Goal: Information Seeking & Learning: Learn about a topic

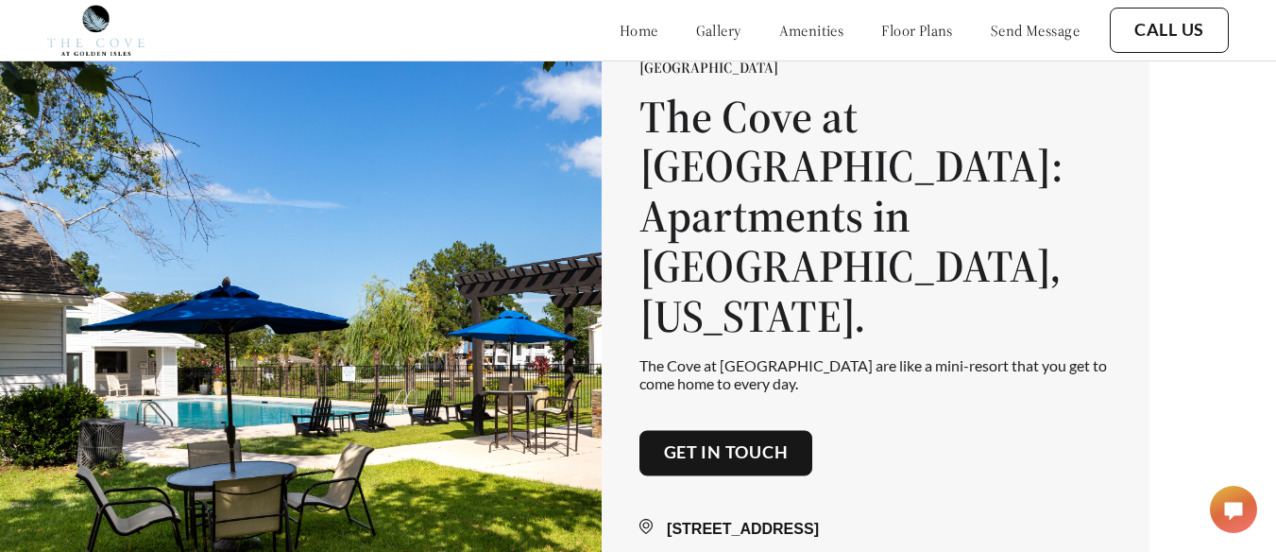
click at [696, 39] on link "gallery" at bounding box center [718, 30] width 45 height 19
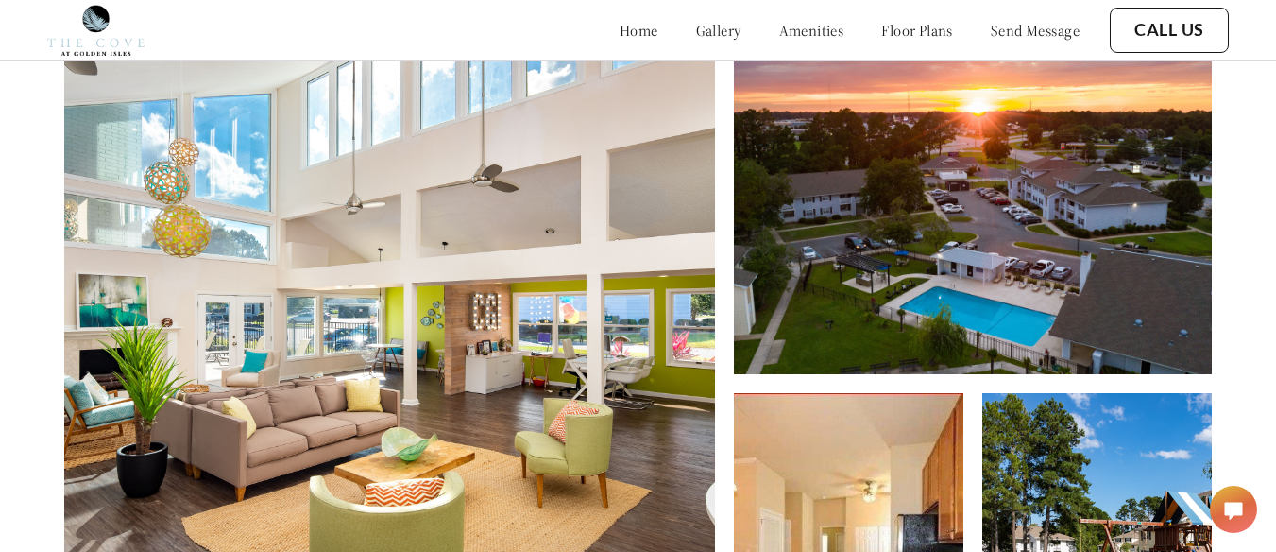
scroll to position [660, 0]
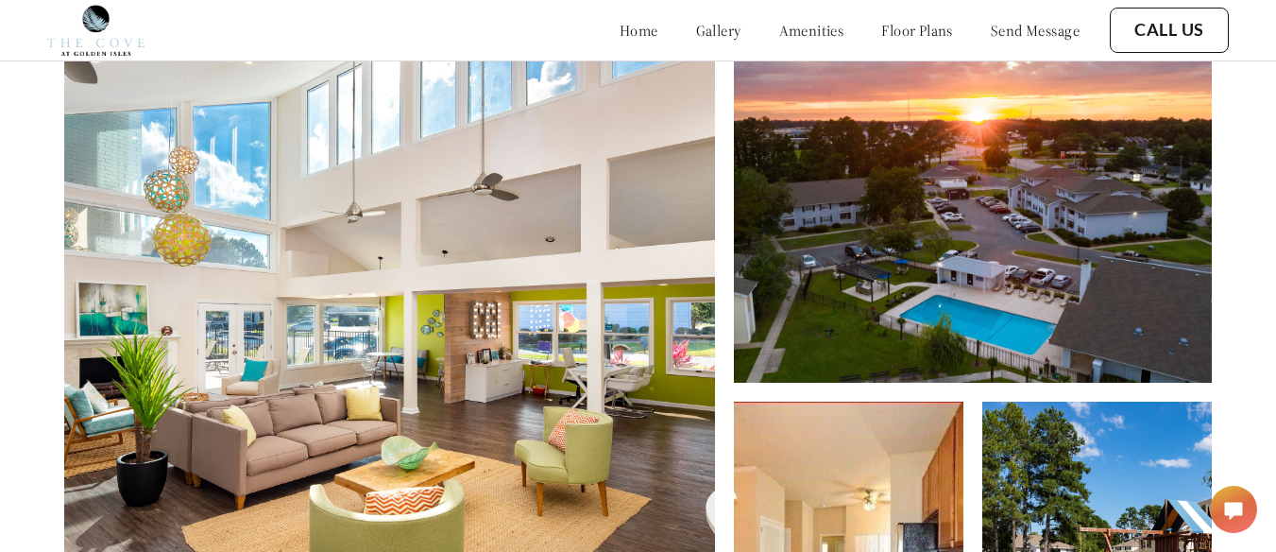
click at [912, 35] on link "floor plans" at bounding box center [917, 30] width 72 height 19
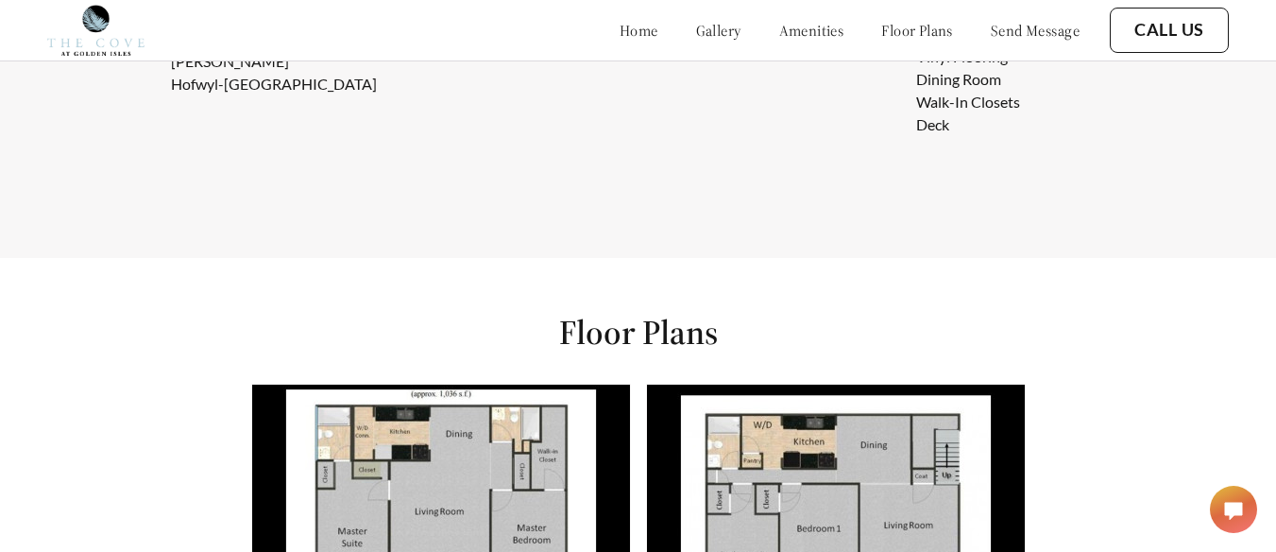
scroll to position [1871, 0]
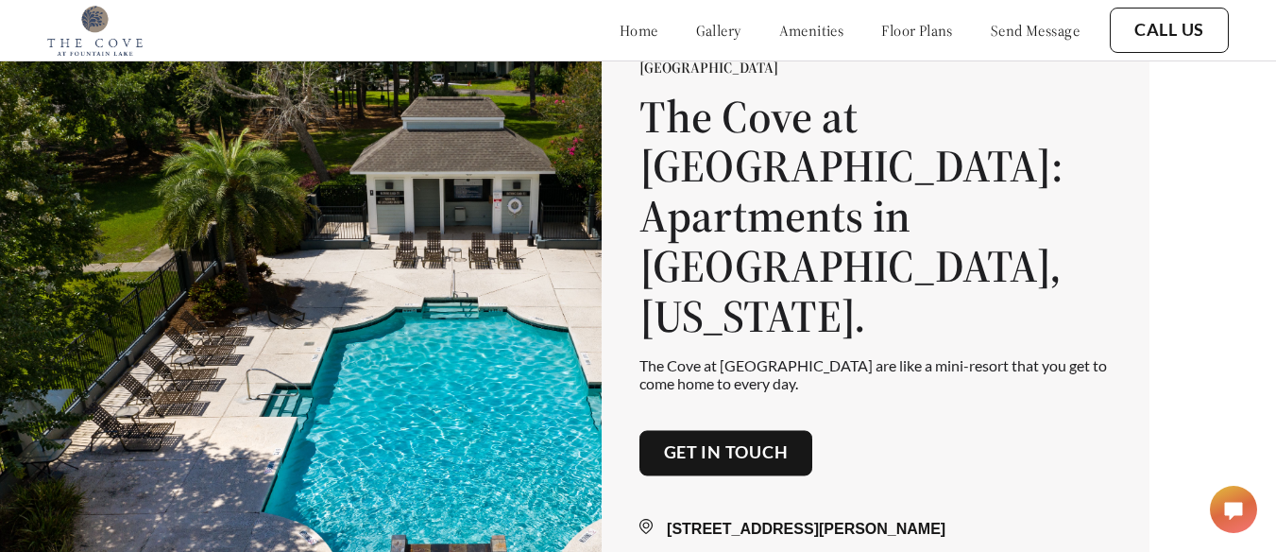
click at [696, 27] on link "gallery" at bounding box center [718, 30] width 45 height 19
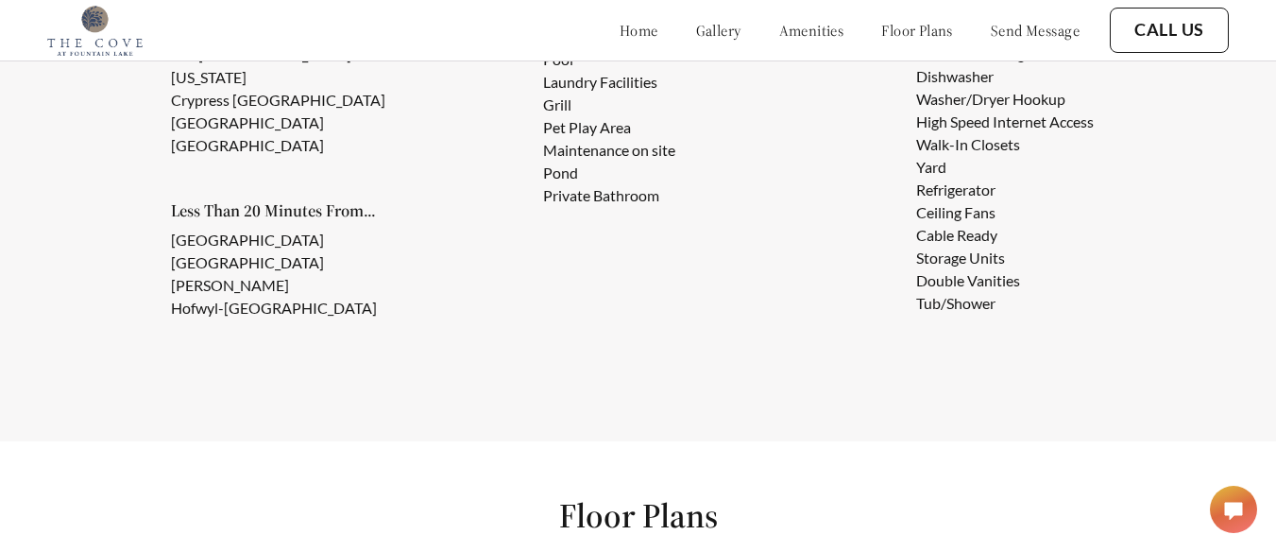
scroll to position [1700, 0]
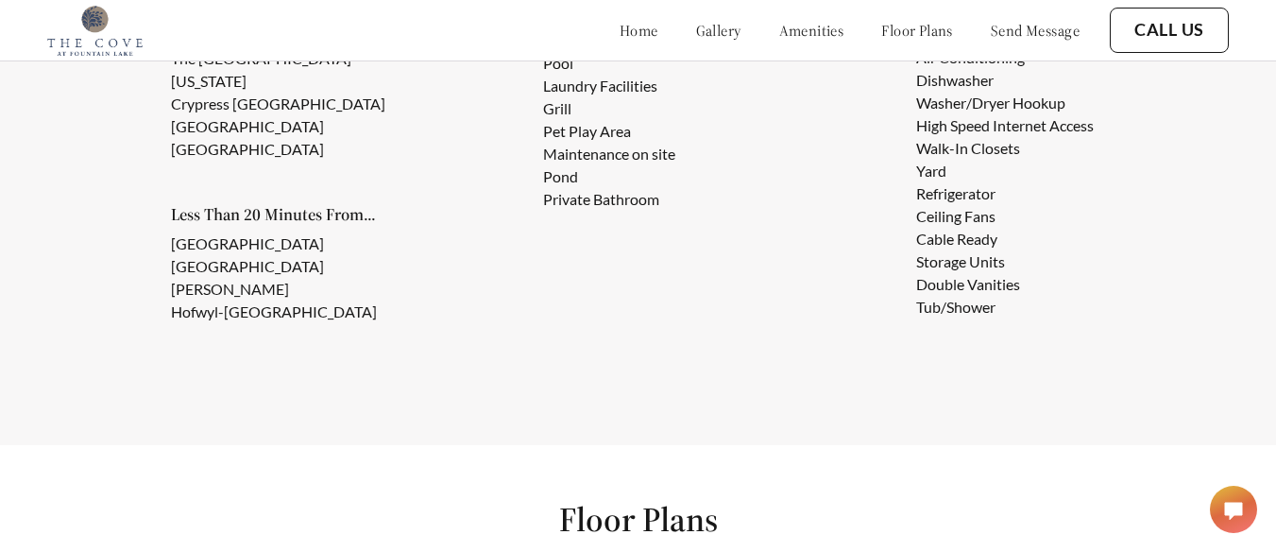
click at [696, 28] on link "gallery" at bounding box center [718, 30] width 45 height 19
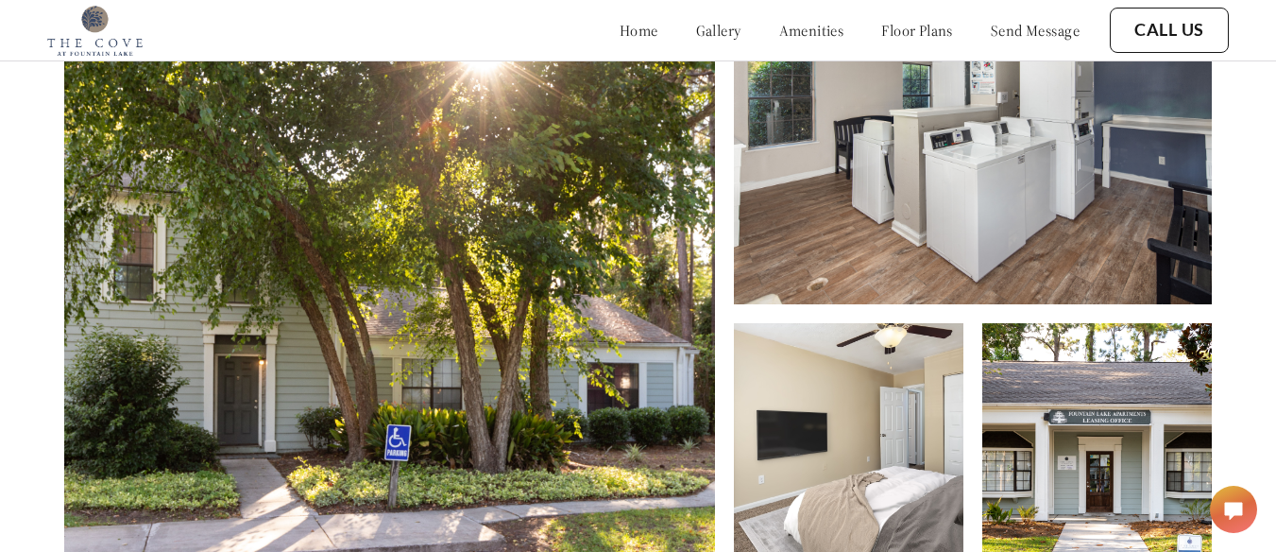
scroll to position [755, 0]
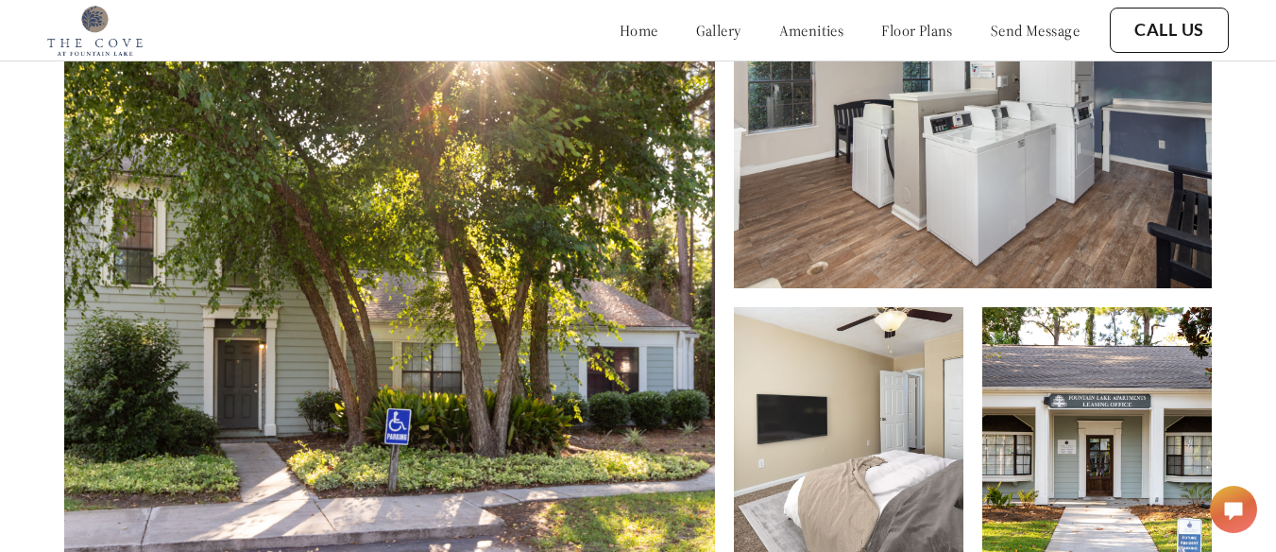
click at [605, 248] on img at bounding box center [389, 253] width 651 height 647
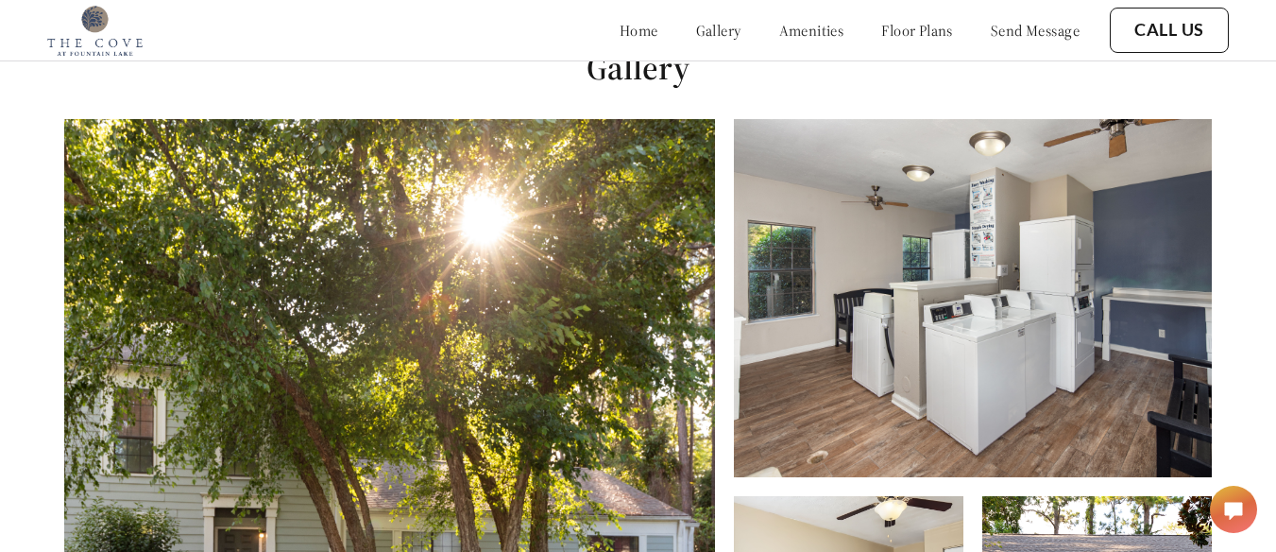
click at [904, 31] on link "floor plans" at bounding box center [917, 30] width 72 height 19
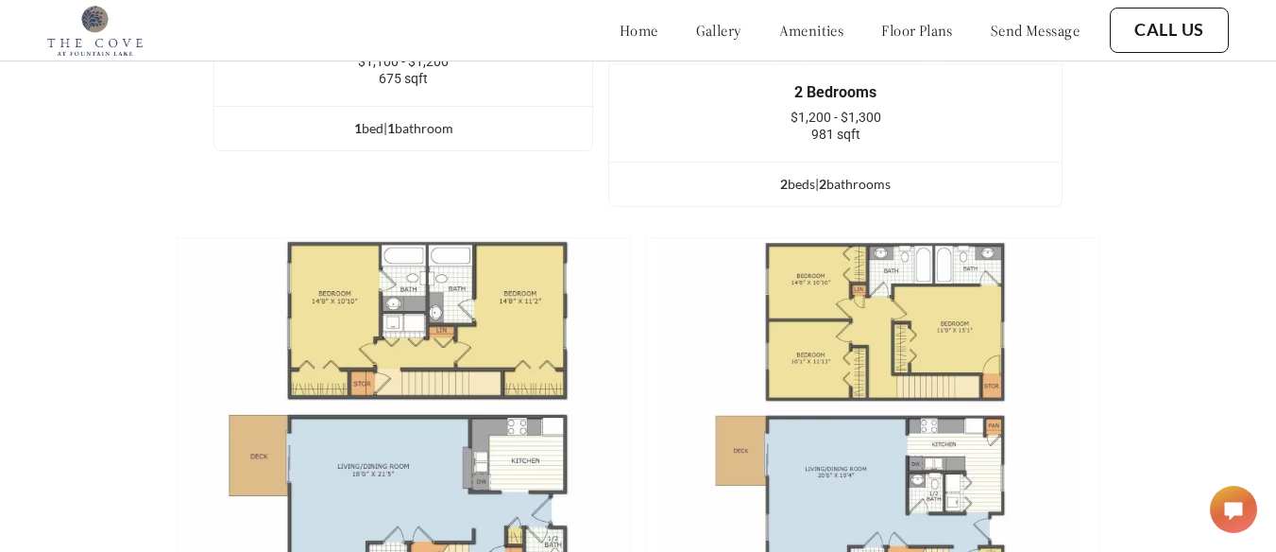
scroll to position [2437, 0]
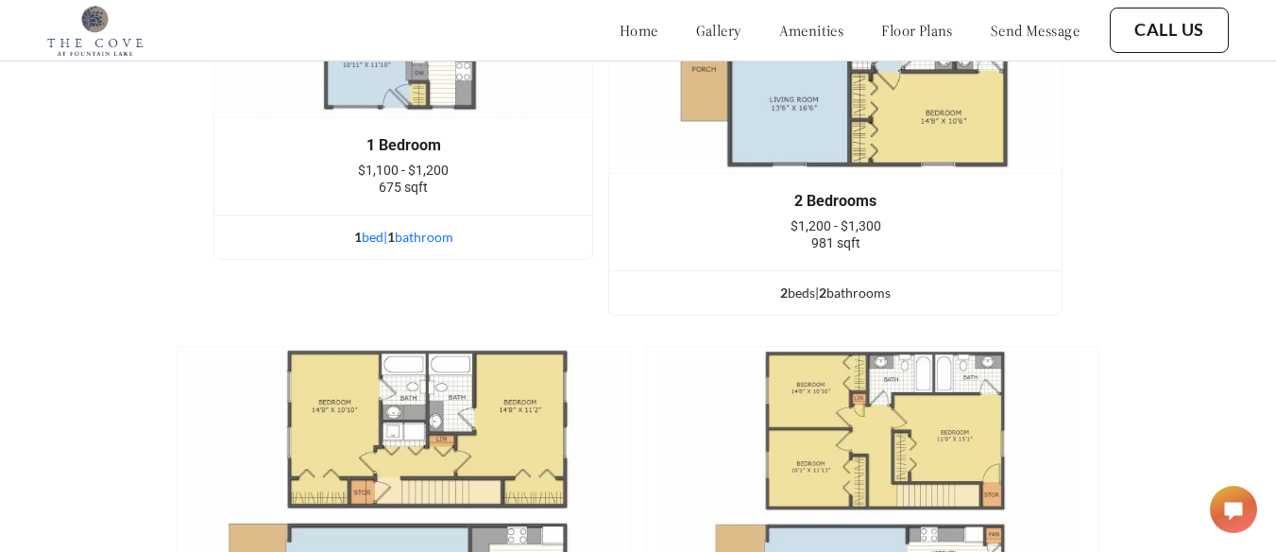
click at [529, 248] on div "1 bed | 1 bathroom" at bounding box center [403, 237] width 378 height 21
click at [475, 247] on div "1 bed | 1 bathroom" at bounding box center [403, 237] width 378 height 21
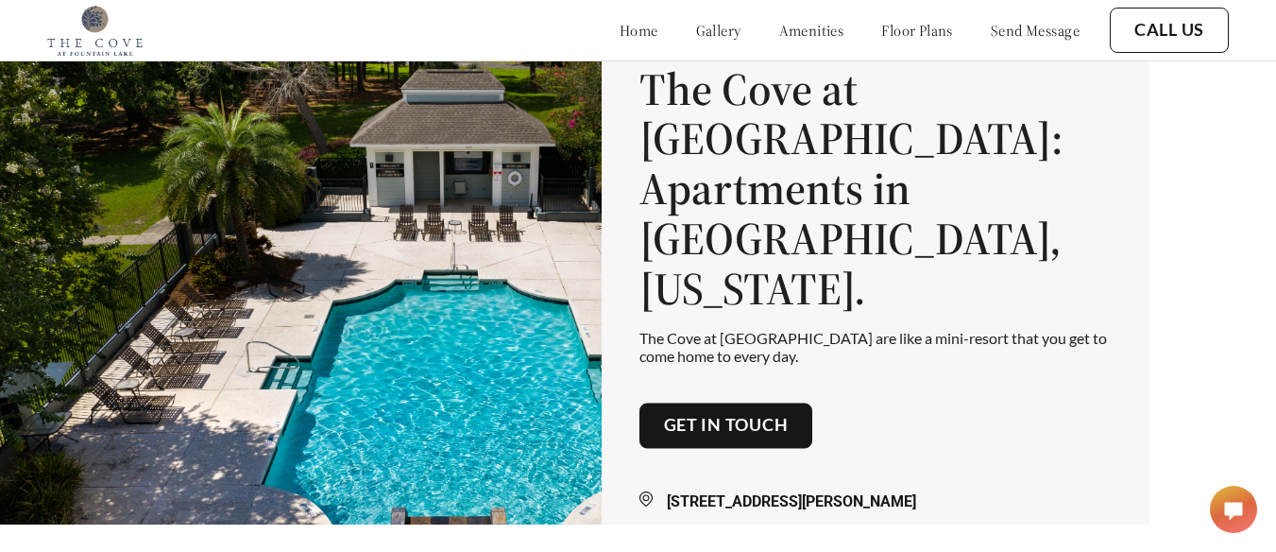
scroll to position [0, 0]
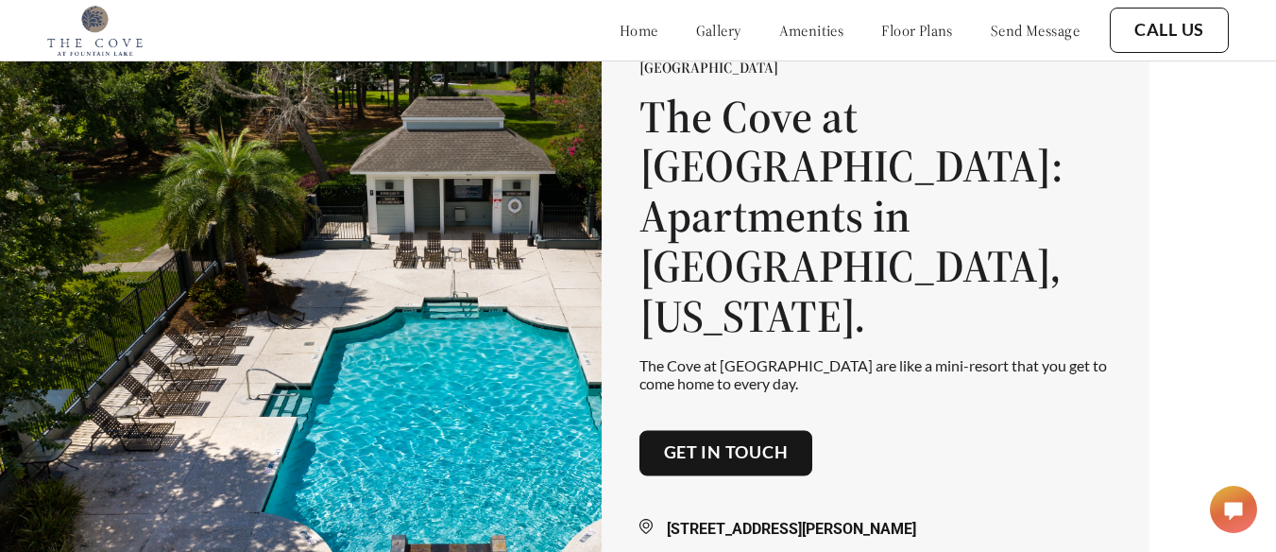
click at [736, 442] on link "Get in touch" at bounding box center [726, 452] width 125 height 21
